Goal: Obtain resource: Download file/media

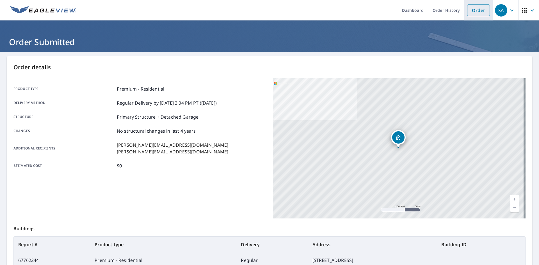
click at [476, 10] on link "Order" at bounding box center [478, 10] width 23 height 12
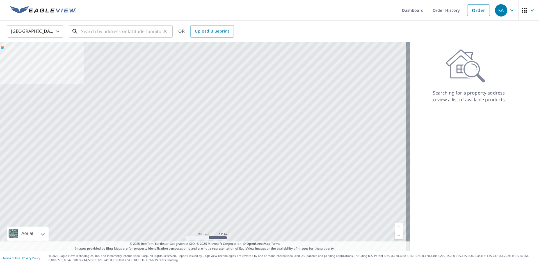
click at [96, 38] on div "​" at bounding box center [121, 31] width 104 height 12
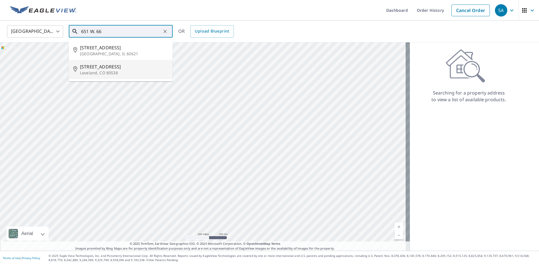
click at [106, 75] on p "Loveland, CO 80538" at bounding box center [124, 73] width 88 height 6
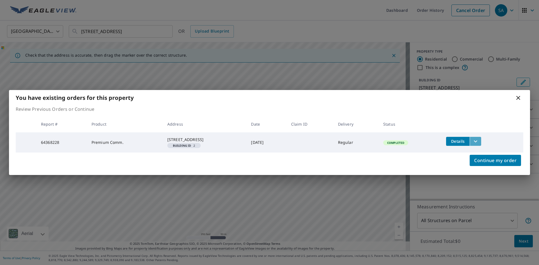
click at [477, 140] on icon "filesDropdownBtn-64368228" at bounding box center [475, 141] width 3 height 2
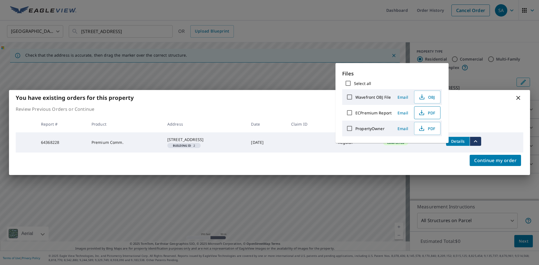
click at [429, 111] on span "PDF" at bounding box center [427, 112] width 18 height 7
click at [520, 95] on icon at bounding box center [518, 98] width 7 height 7
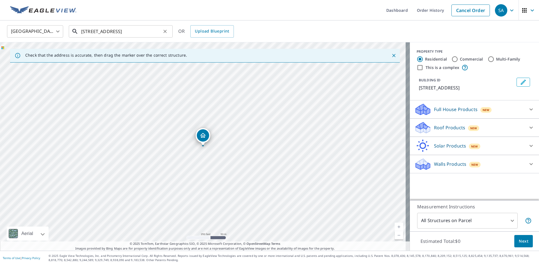
click at [159, 31] on input "[STREET_ADDRESS]" at bounding box center [121, 32] width 80 height 16
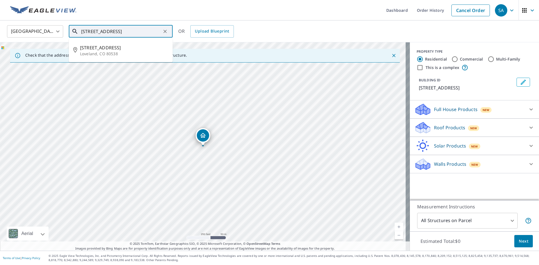
type input "[STREET_ADDRESS]"
click at [336, 20] on div "United States [GEOGRAPHIC_DATA] ​ [STREET_ADDRESS] ​ [STREET_ADDRESS] OR Upload…" at bounding box center [269, 31] width 539 height 22
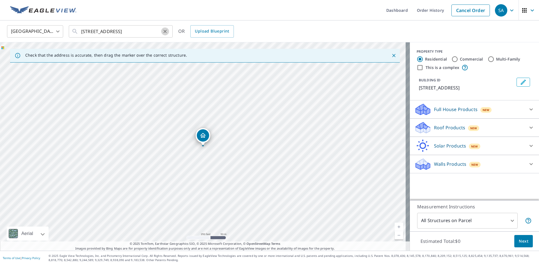
click at [162, 33] on button "Clear" at bounding box center [165, 32] width 8 height 8
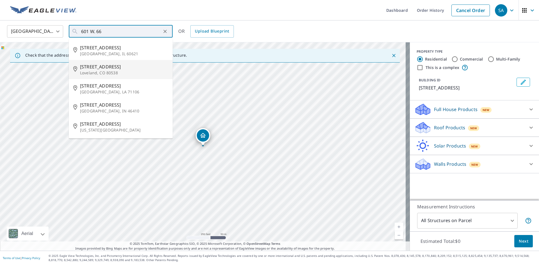
type input "[STREET_ADDRESS]"
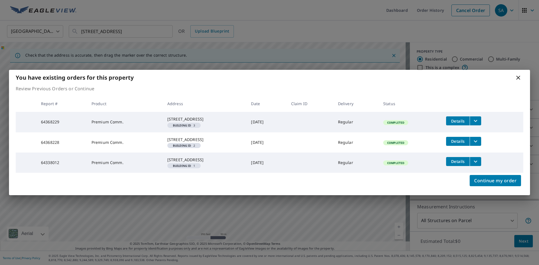
click at [481, 116] on button "filesDropdownBtn-64368229" at bounding box center [475, 120] width 12 height 9
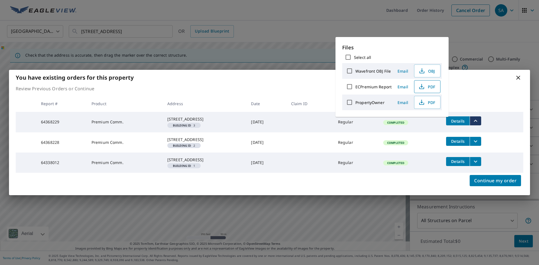
click at [431, 87] on span "PDF" at bounding box center [427, 86] width 18 height 7
click at [483, 72] on div "You have existing orders for this property" at bounding box center [269, 77] width 521 height 15
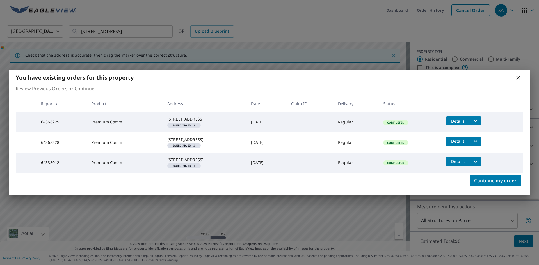
click at [477, 162] on icon "filesDropdownBtn-64338012" at bounding box center [475, 162] width 3 height 2
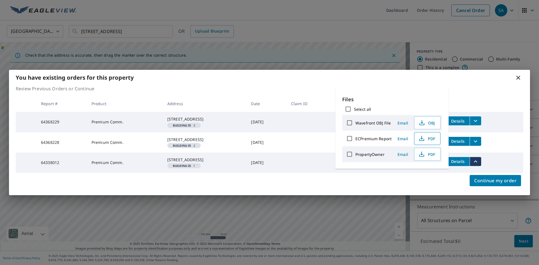
click at [431, 138] on span "PDF" at bounding box center [427, 138] width 18 height 7
